Goal: Information Seeking & Learning: Check status

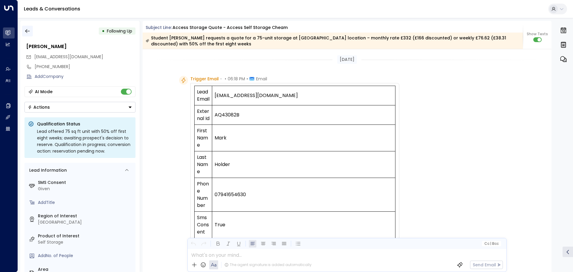
click at [31, 32] on button "button" at bounding box center [27, 31] width 11 height 11
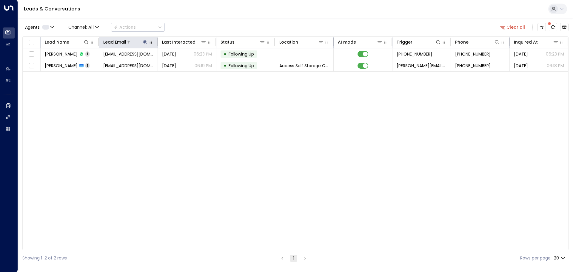
click at [147, 43] on button at bounding box center [145, 42] width 6 height 6
type input "*"
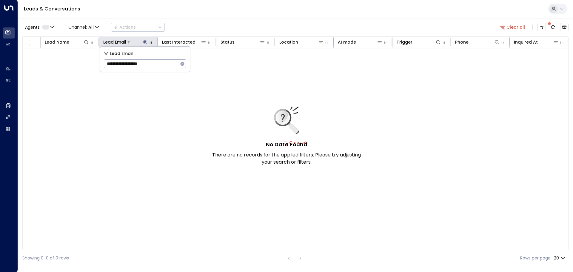
type input "**********"
